Goal: Task Accomplishment & Management: Complete application form

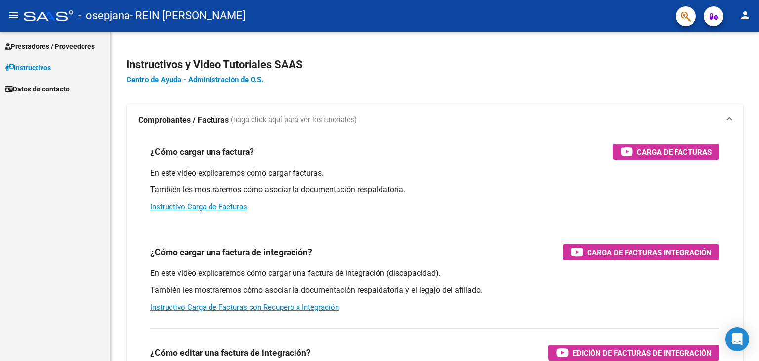
click at [759, 30] on mat-toolbar "menu - osepjana - REIN [PERSON_NAME] person" at bounding box center [379, 16] width 759 height 32
click at [238, 123] on span "(haga click aquí para ver los tutoriales)" at bounding box center [294, 120] width 126 height 11
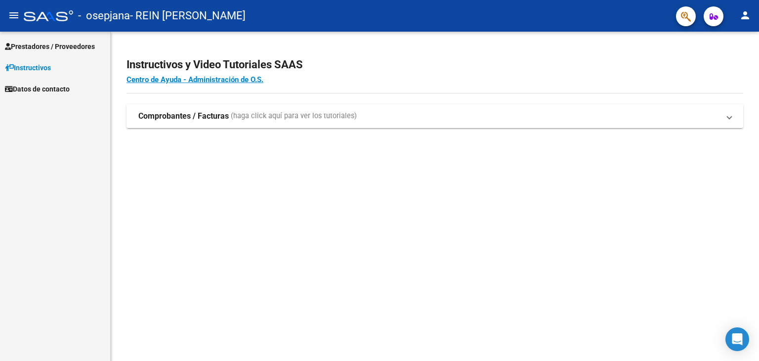
click at [238, 123] on mat-expansion-panel-header "Comprobantes / Facturas (haga click aquí para ver los tutoriales)" at bounding box center [435, 116] width 617 height 24
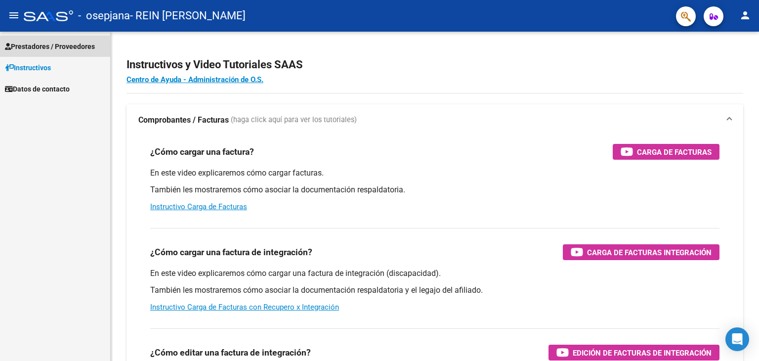
click at [85, 50] on span "Prestadores / Proveedores" at bounding box center [50, 46] width 90 height 11
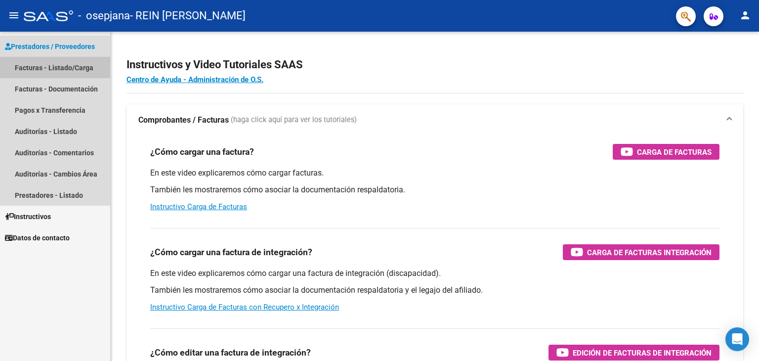
click at [72, 65] on link "Facturas - Listado/Carga" at bounding box center [55, 67] width 110 height 21
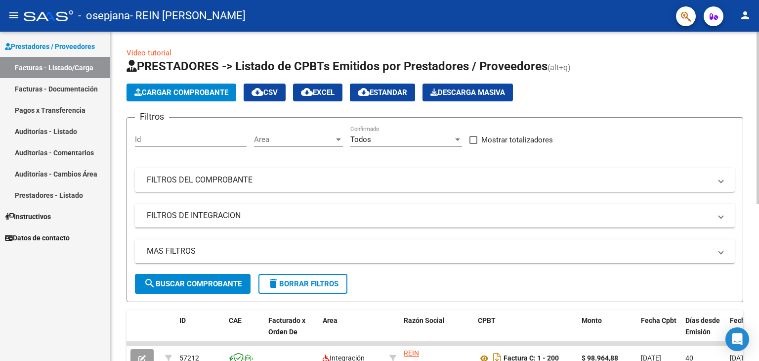
click at [759, 116] on div at bounding box center [758, 118] width 2 height 173
click at [172, 93] on span "Cargar Comprobante" at bounding box center [181, 92] width 94 height 9
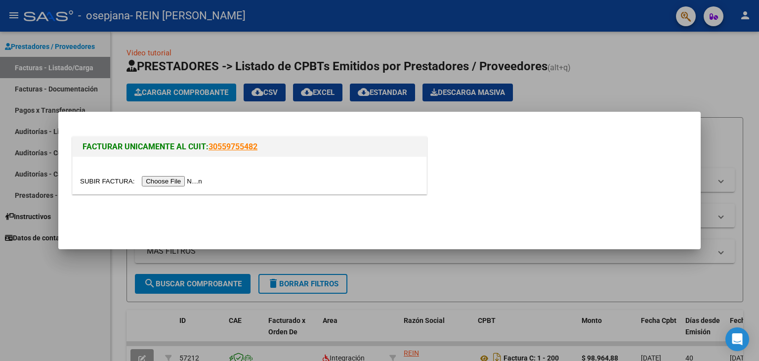
click at [75, 87] on div at bounding box center [379, 180] width 759 height 361
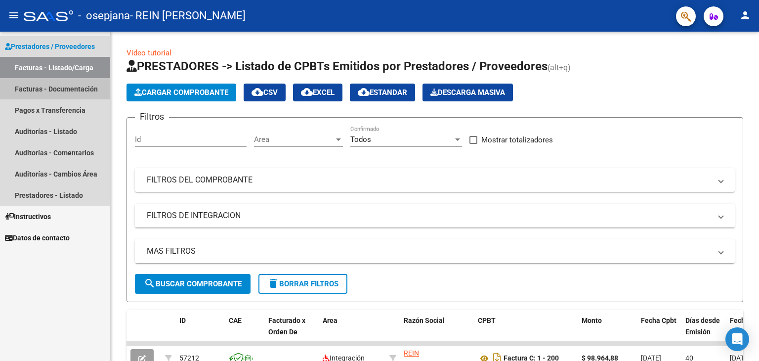
click at [75, 87] on link "Facturas - Documentación" at bounding box center [55, 88] width 110 height 21
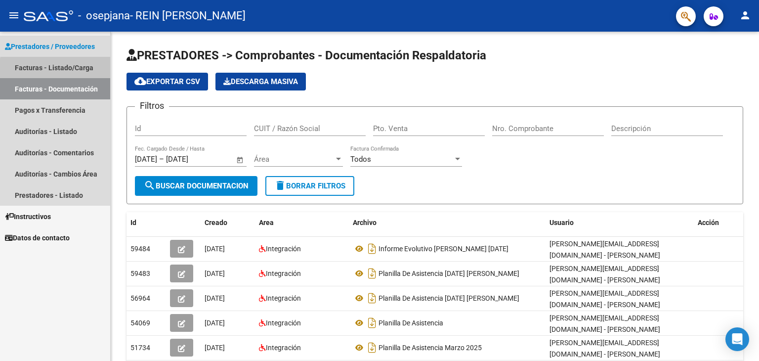
click at [74, 77] on link "Facturas - Listado/Carga" at bounding box center [55, 67] width 110 height 21
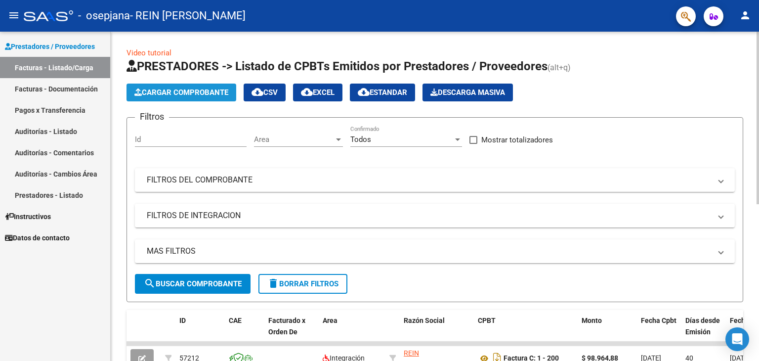
click at [177, 89] on span "Cargar Comprobante" at bounding box center [181, 92] width 94 height 9
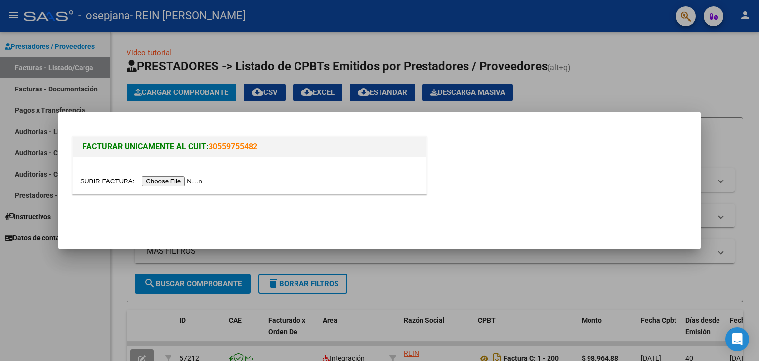
click at [167, 178] on input "file" at bounding box center [142, 181] width 125 height 10
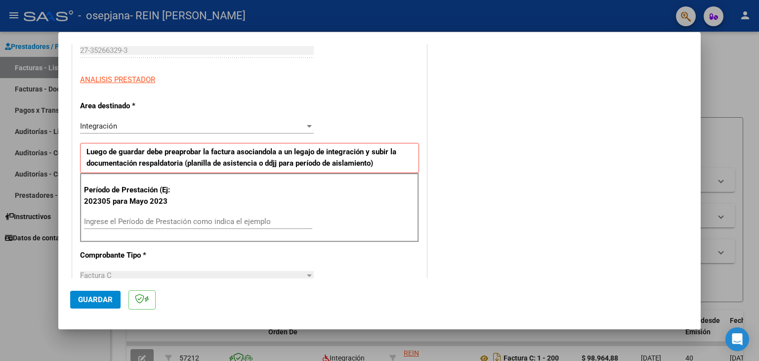
scroll to position [163, 0]
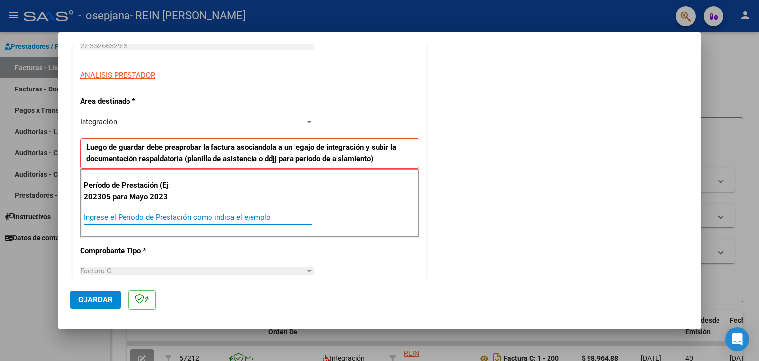
click at [214, 214] on input "Ingrese el Período de Prestación como indica el ejemplo" at bounding box center [198, 217] width 228 height 9
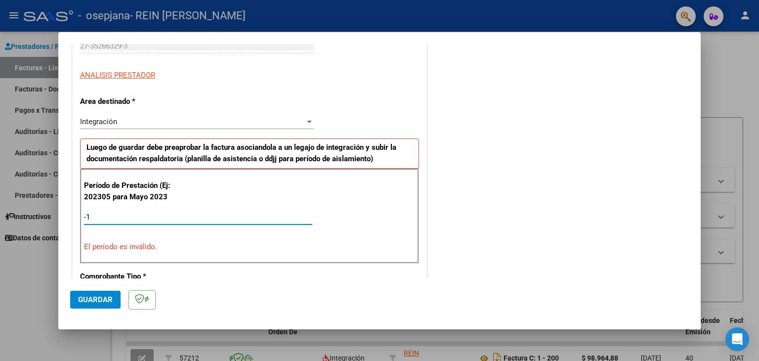
type input "-2"
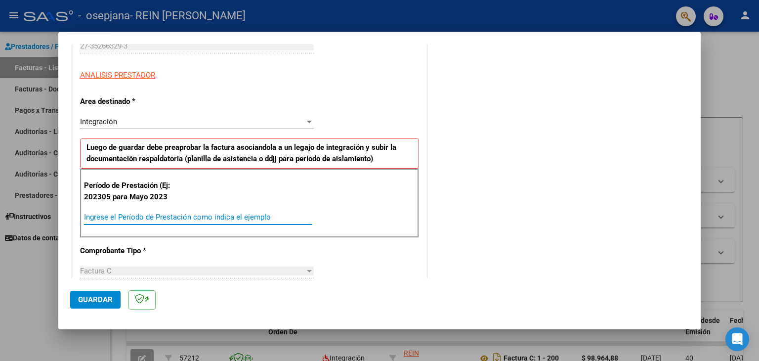
type input "5"
type input "202507"
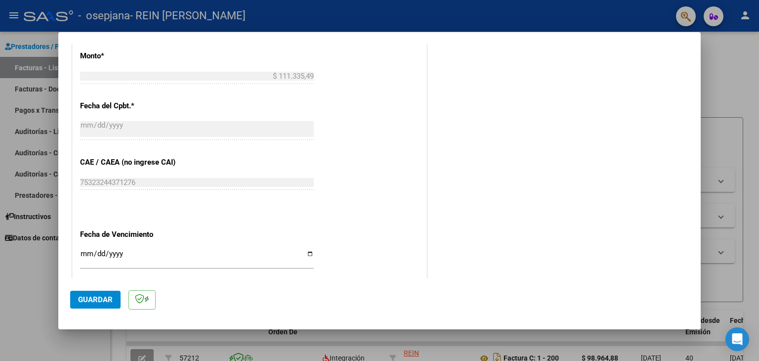
scroll to position [509, 0]
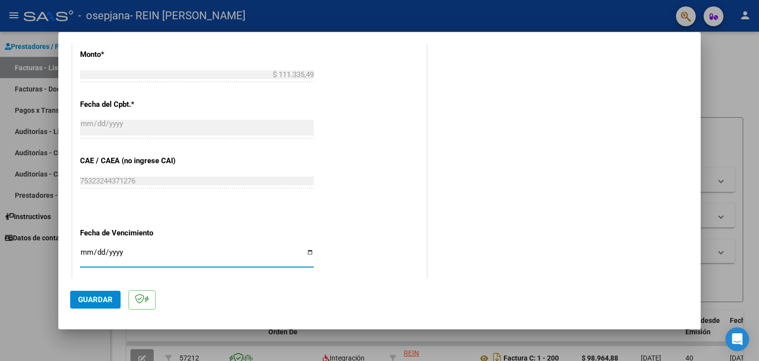
click at [88, 251] on input "Ingresar la fecha" at bounding box center [197, 256] width 234 height 16
click at [86, 256] on input "[DATE]" at bounding box center [197, 256] width 234 height 16
click at [89, 248] on input "[DATE]" at bounding box center [197, 256] width 234 height 16
click at [89, 250] on input "[DATE]" at bounding box center [197, 256] width 234 height 16
type input "[DATE]"
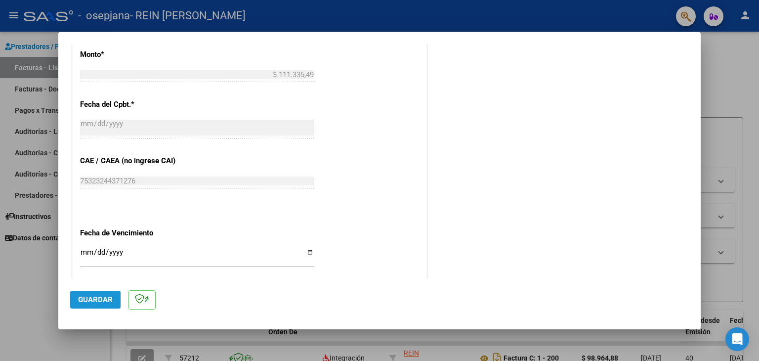
click at [89, 299] on span "Guardar" at bounding box center [95, 299] width 35 height 9
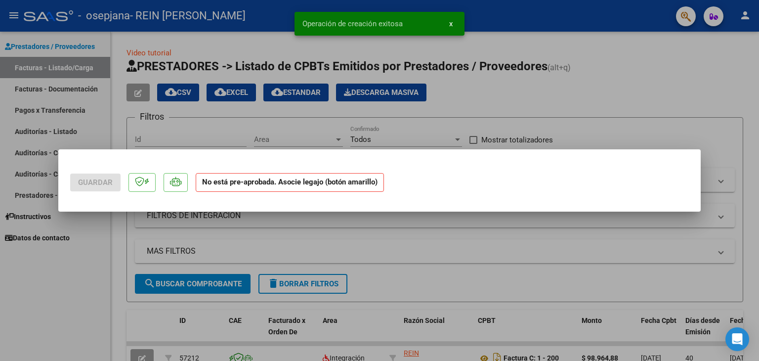
scroll to position [0, 0]
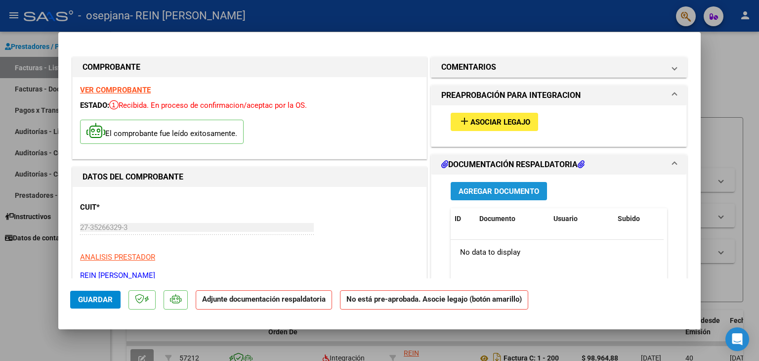
click at [539, 186] on button "Agregar Documento" at bounding box center [499, 191] width 96 height 18
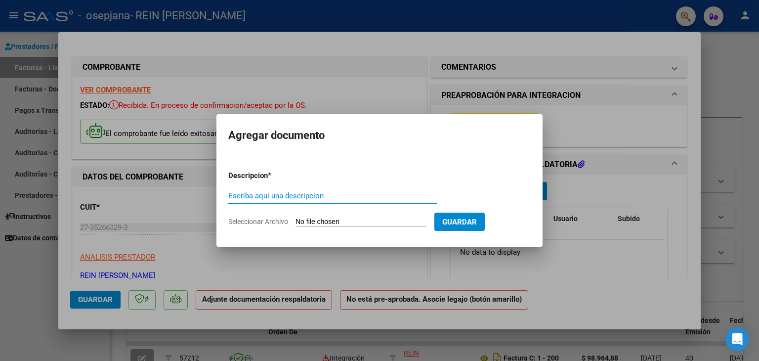
click at [281, 197] on input "Escriba aquí una descripcion" at bounding box center [332, 195] width 209 height 9
type input "O"
type input "PLANILLA DE ASISTENCIA [DATE]"
click at [240, 226] on form "Descripcion * PLANILLA DE ASISTENCIA [DATE] Escriba aquí una descripcion Selecc…" at bounding box center [379, 199] width 303 height 72
click at [307, 218] on input "Seleccionar Archivo" at bounding box center [361, 222] width 131 height 9
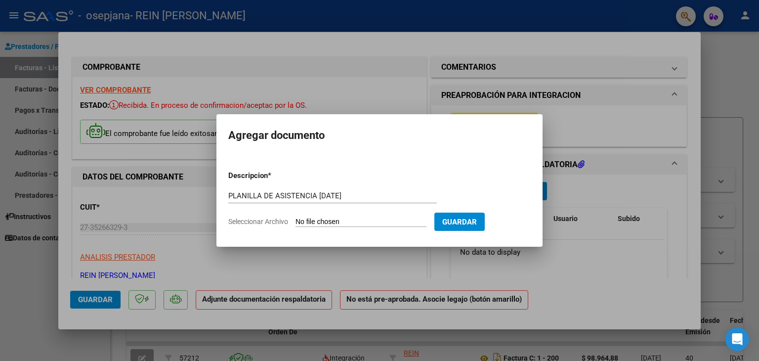
type input "C:\fakepath\PLANILLA DE ASISTENCIA [PERSON_NAME] [DATE].pdf"
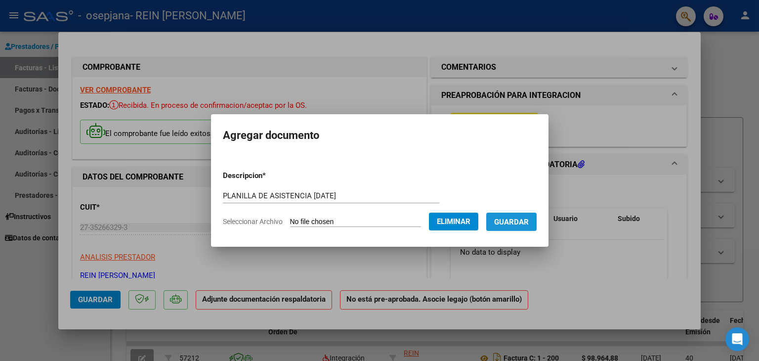
click at [516, 223] on span "Guardar" at bounding box center [511, 222] width 35 height 9
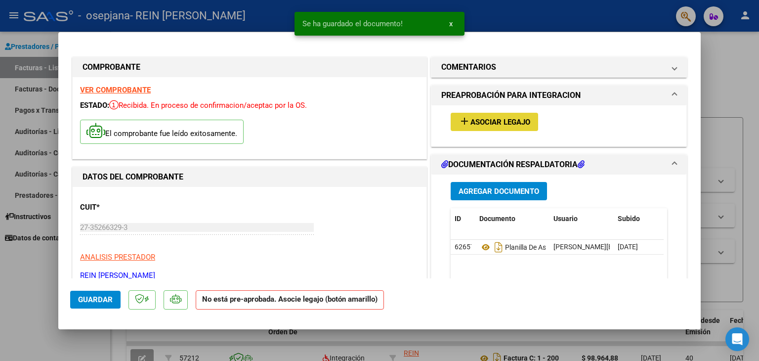
click at [500, 122] on span "Asociar Legajo" at bounding box center [501, 122] width 60 height 9
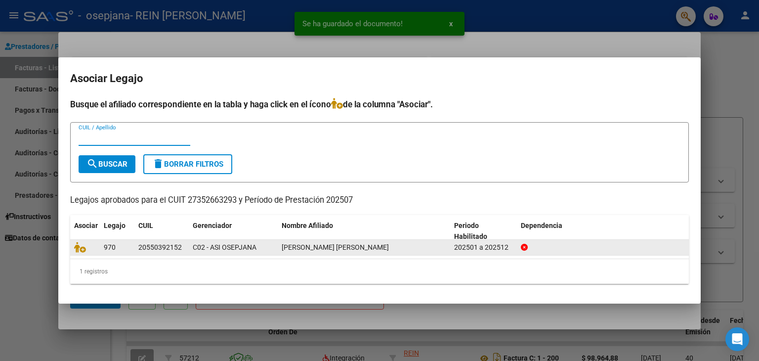
click at [266, 251] on div "C02 - ASI OSEPJANA" at bounding box center [233, 247] width 81 height 11
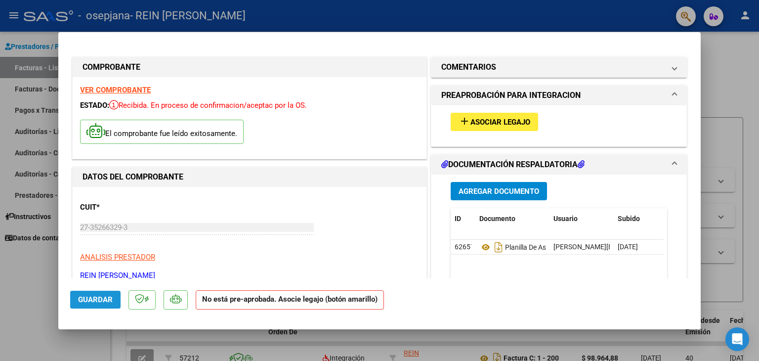
click at [111, 298] on span "Guardar" at bounding box center [95, 299] width 35 height 9
